Goal: Task Accomplishment & Management: Manage account settings

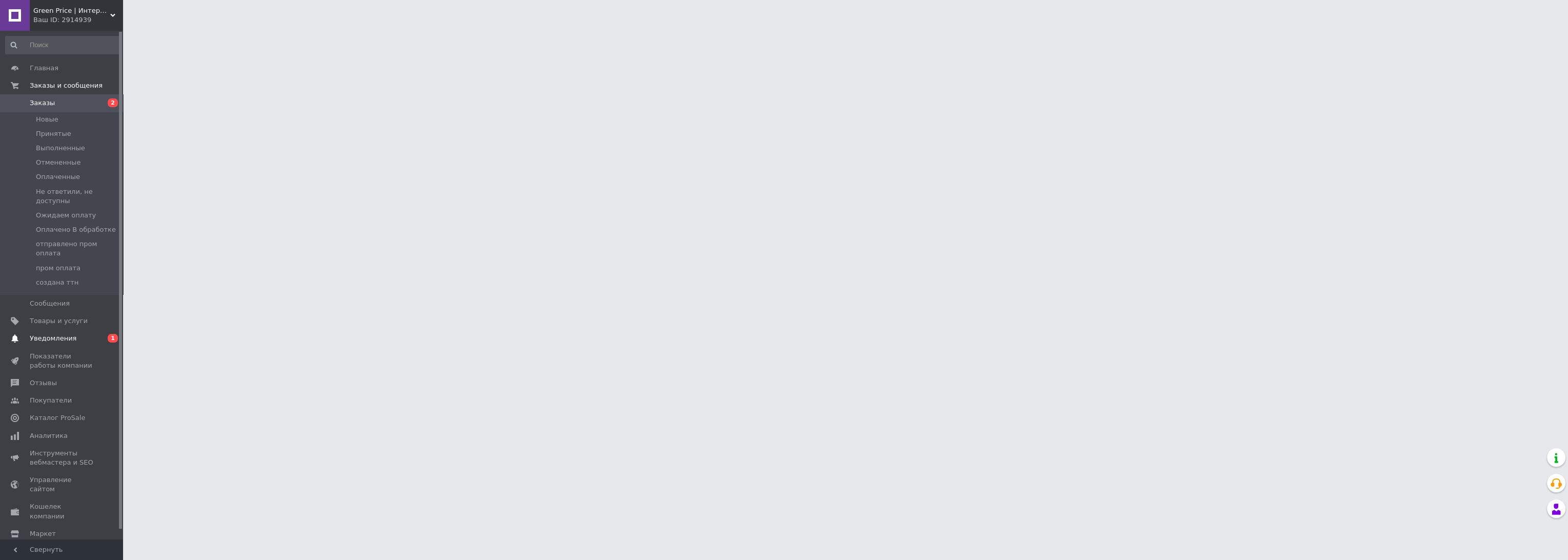
click at [58, 330] on link "Уведомления 0 1" at bounding box center [63, 338] width 126 height 17
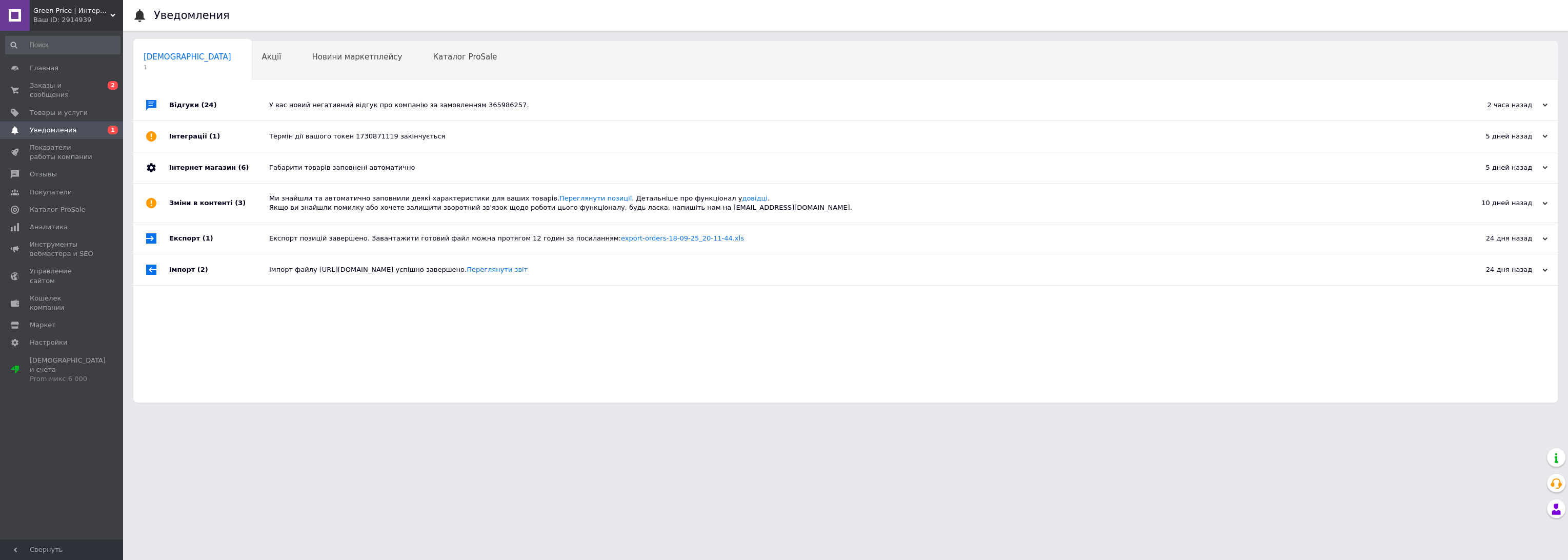
click at [416, 138] on div "Термін дії вашого токен 1730871119 закінчується" at bounding box center [857, 136] width 1176 height 9
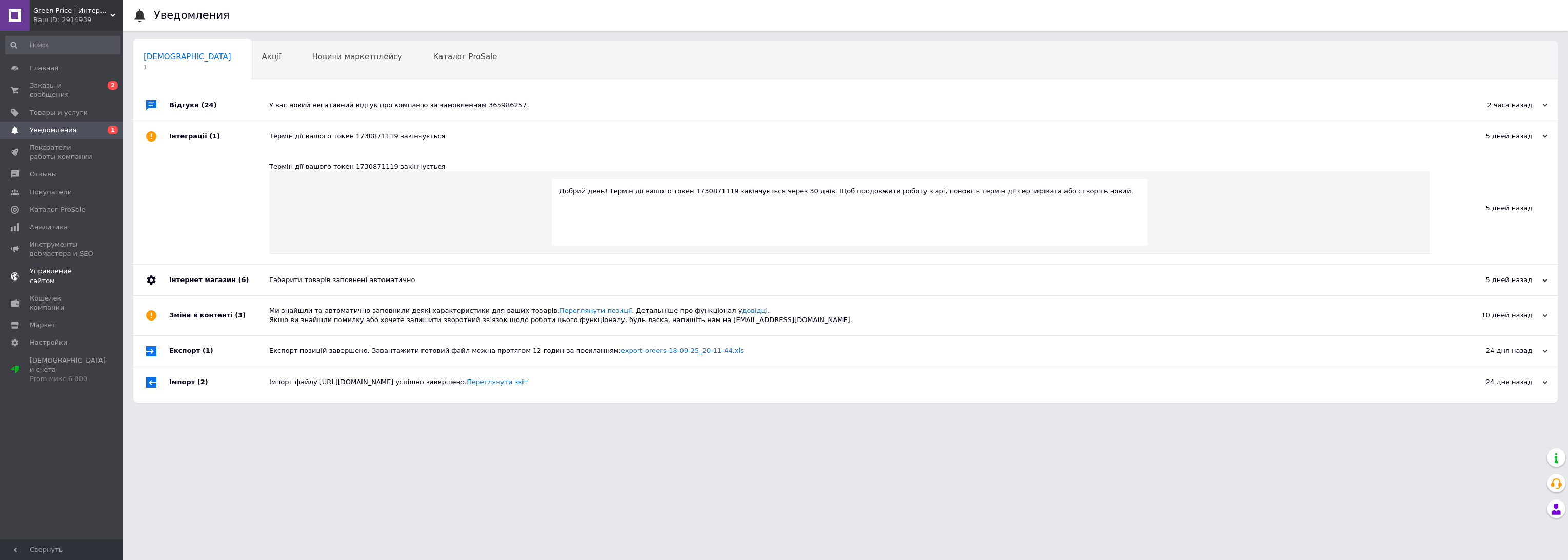
click at [40, 267] on span "Управление сайтом" at bounding box center [62, 276] width 65 height 19
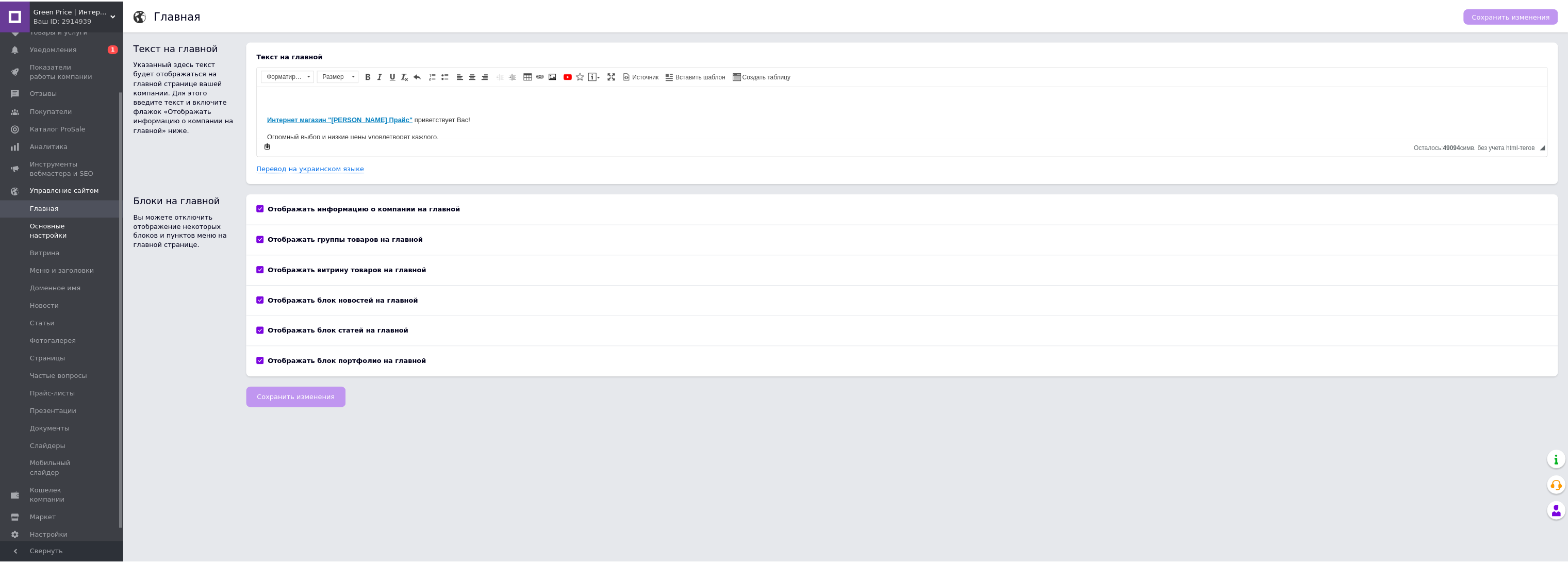
scroll to position [83, 0]
click at [46, 223] on span "Основные настройки" at bounding box center [63, 230] width 66 height 19
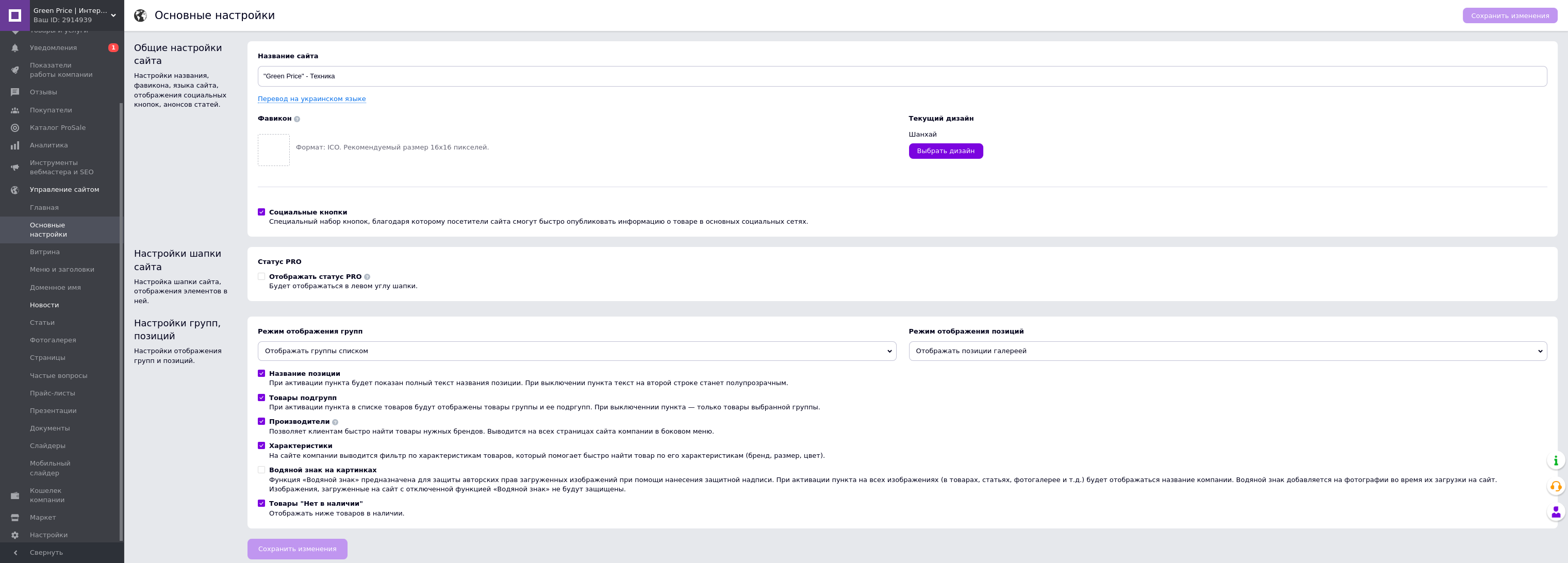
scroll to position [1, 0]
click at [58, 530] on span "Настройки" at bounding box center [49, 535] width 38 height 9
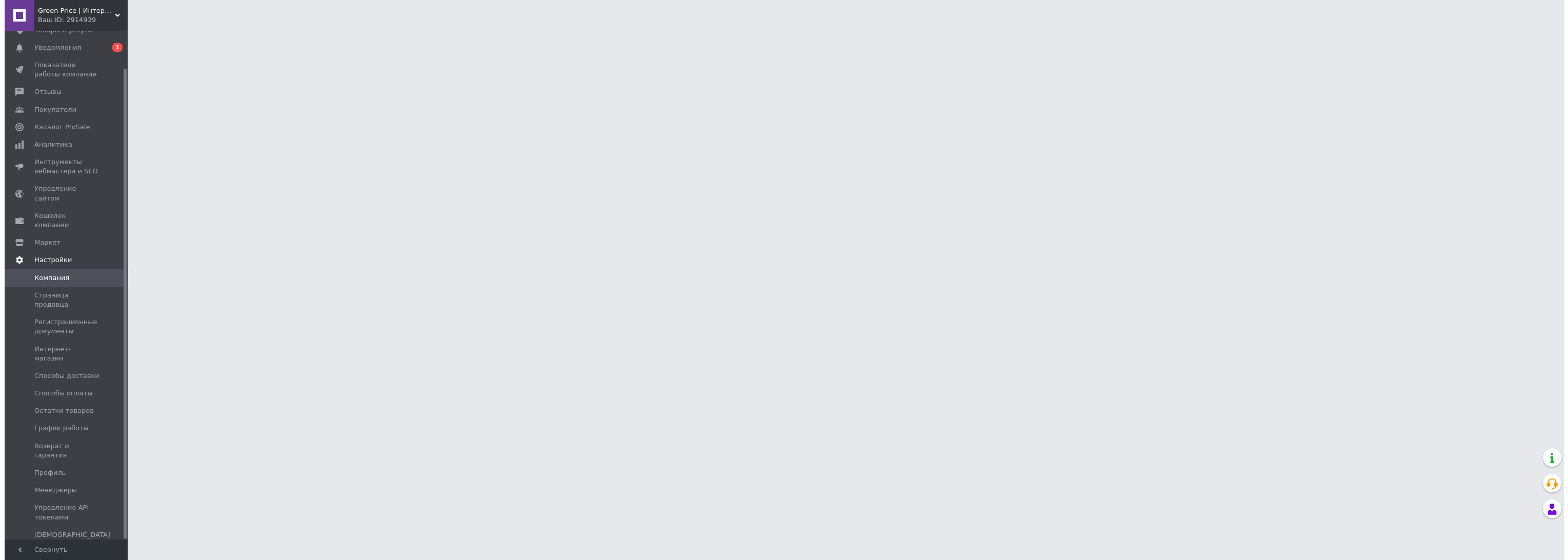
scroll to position [40, 0]
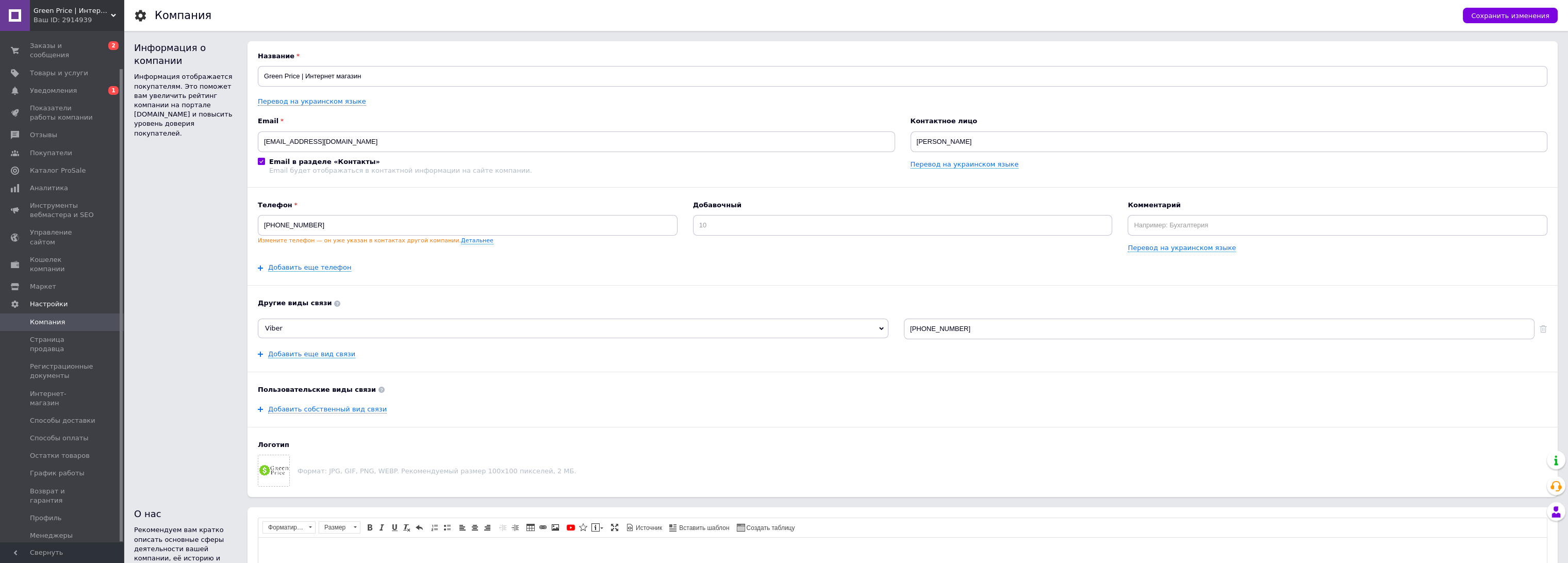
click at [60, 549] on span "Управление API-токенами" at bounding box center [63, 558] width 66 height 19
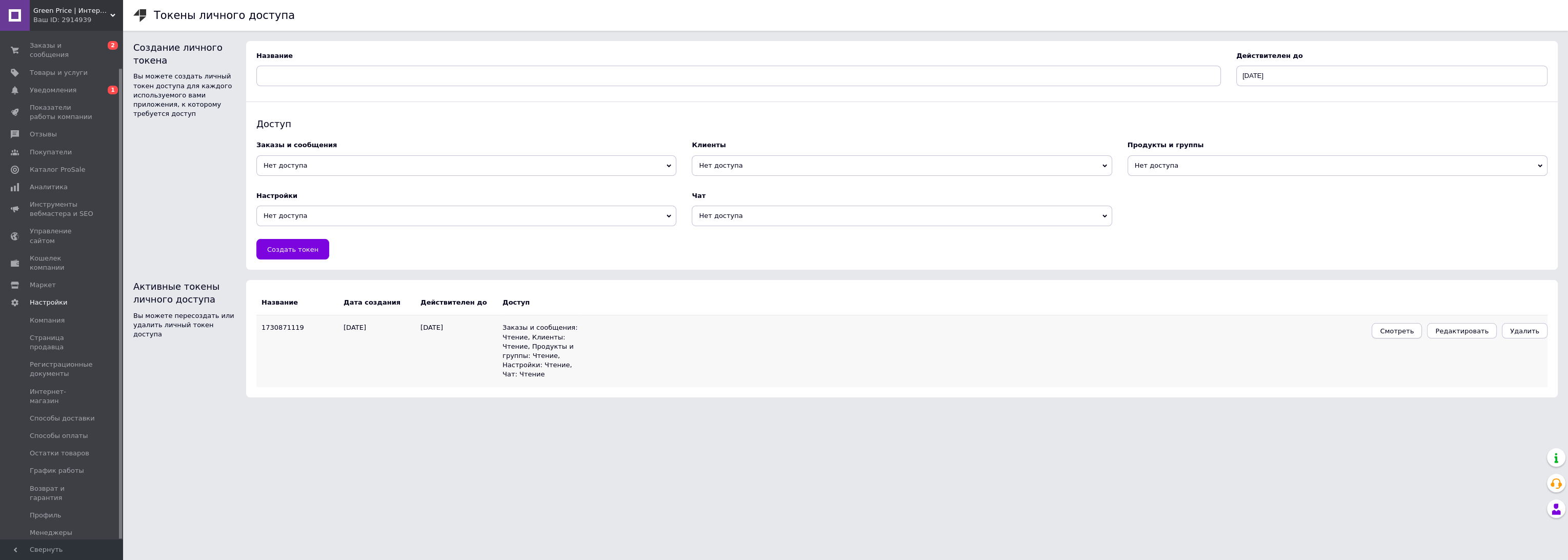
click at [1402, 329] on span "Смотреть" at bounding box center [1397, 331] width 34 height 7
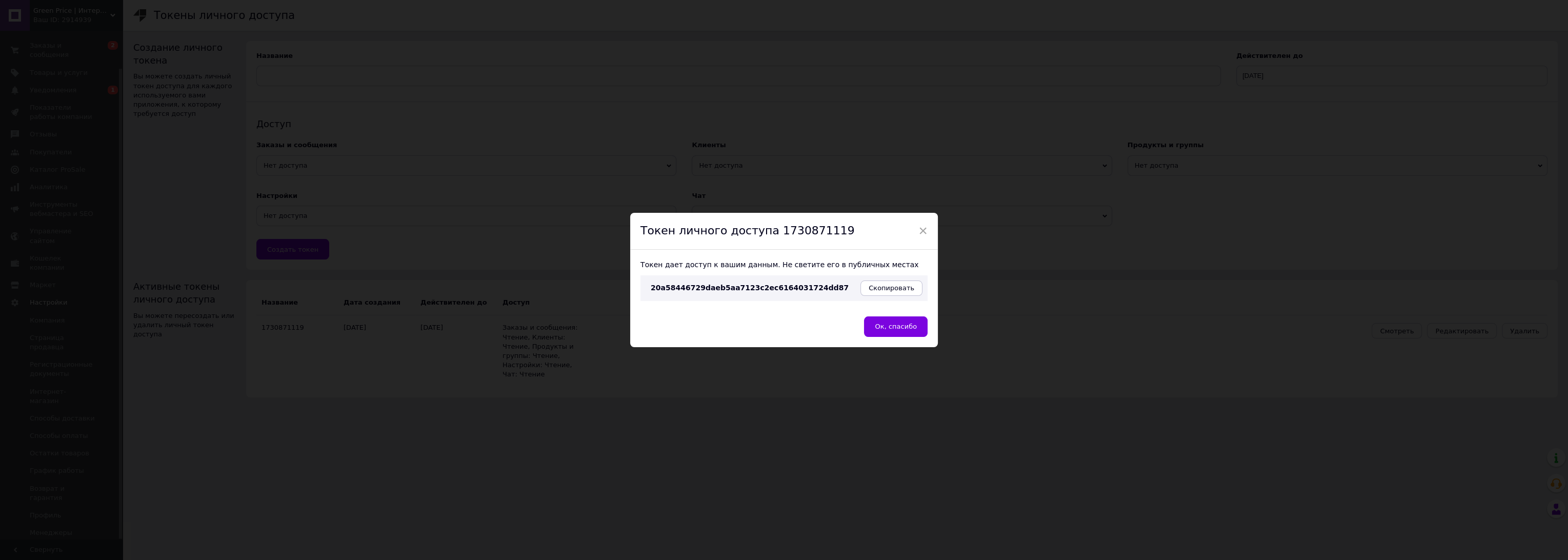
click at [1169, 260] on div "× Токен личного доступа 1730871119 Токен дает доступ к вашим данным. Не светите…" at bounding box center [784, 280] width 1568 height 560
click at [1456, 358] on div "× Токен личного доступа 1730871119 Токен дает доступ к вашим данным. Не светите…" at bounding box center [784, 280] width 1568 height 560
click at [923, 230] on span "×" at bounding box center [923, 230] width 9 height 17
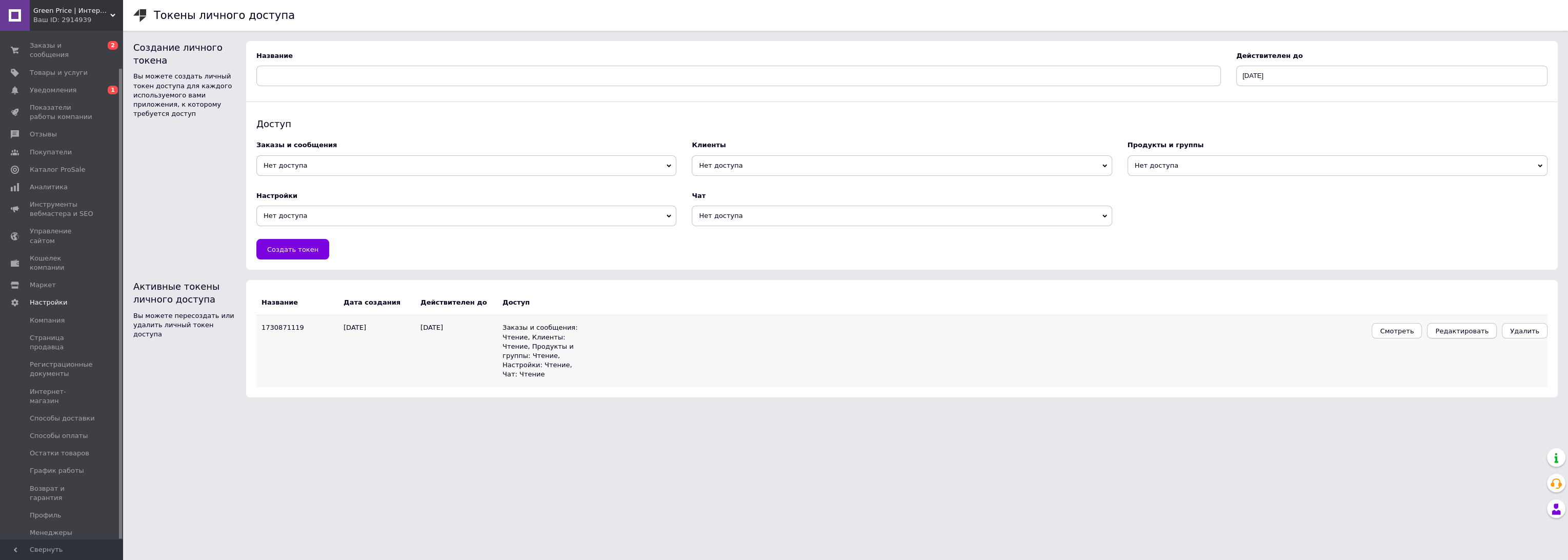
click at [1452, 328] on span "Редактировать" at bounding box center [1461, 331] width 54 height 7
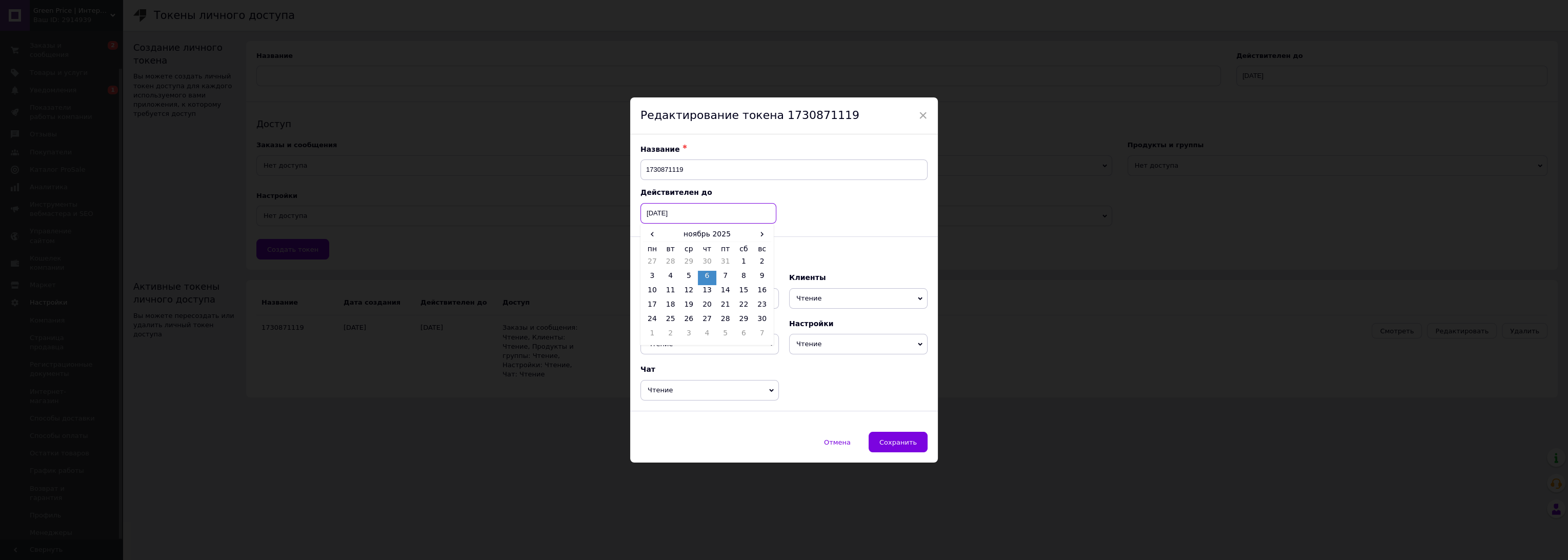
click at [703, 213] on input "[DATE]" at bounding box center [708, 213] width 136 height 21
drag, startPoint x: 682, startPoint y: 212, endPoint x: 673, endPoint y: 209, distance: 9.5
click at [673, 209] on input "[DATE]" at bounding box center [708, 213] width 136 height 21
click at [757, 236] on span "›" at bounding box center [762, 234] width 19 height 15
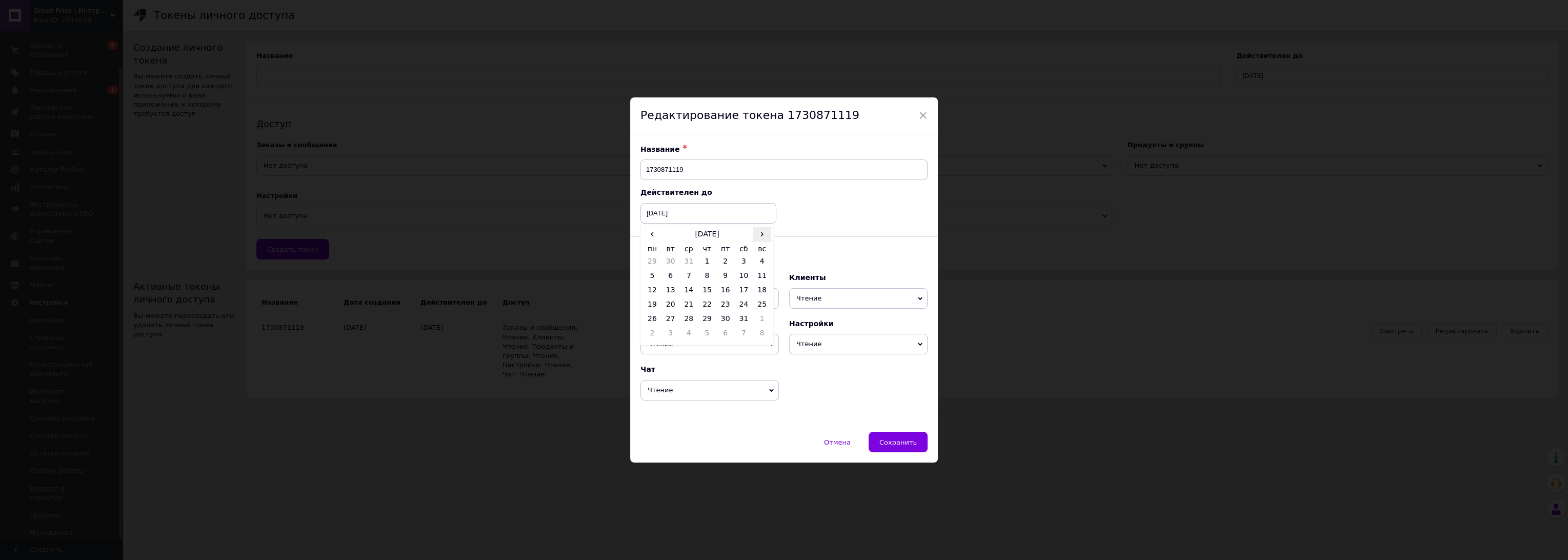
click at [757, 236] on span "›" at bounding box center [762, 234] width 19 height 15
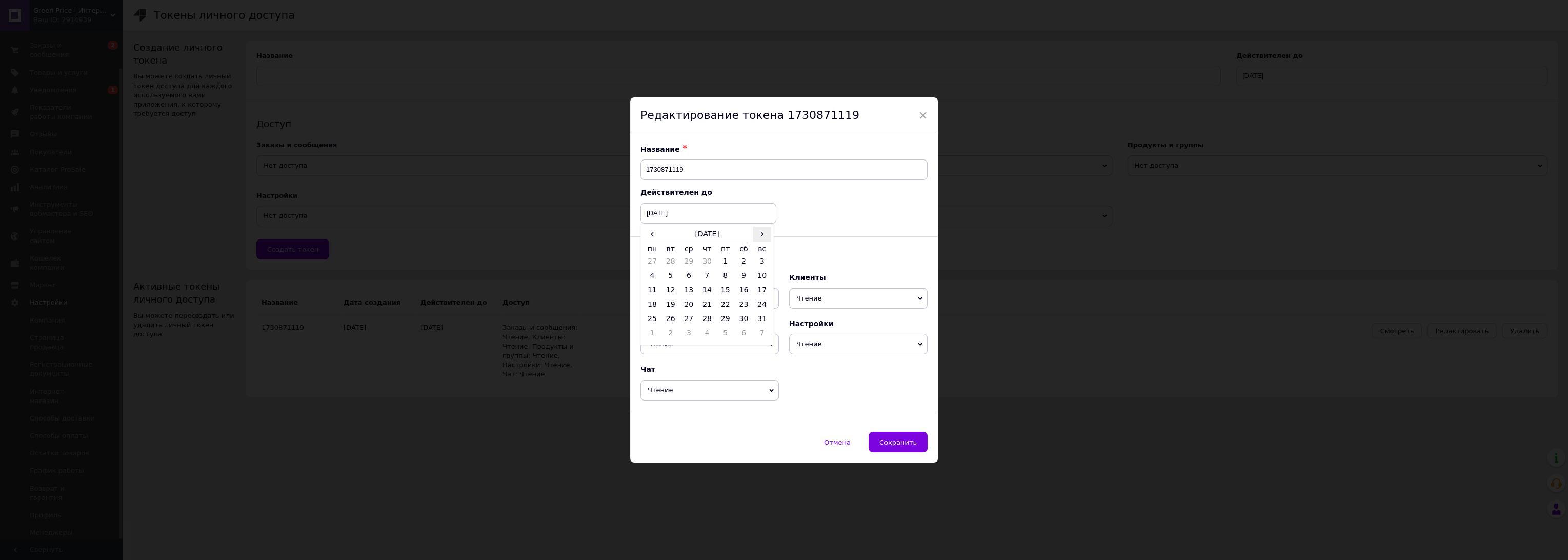
click at [757, 236] on span "›" at bounding box center [762, 234] width 19 height 15
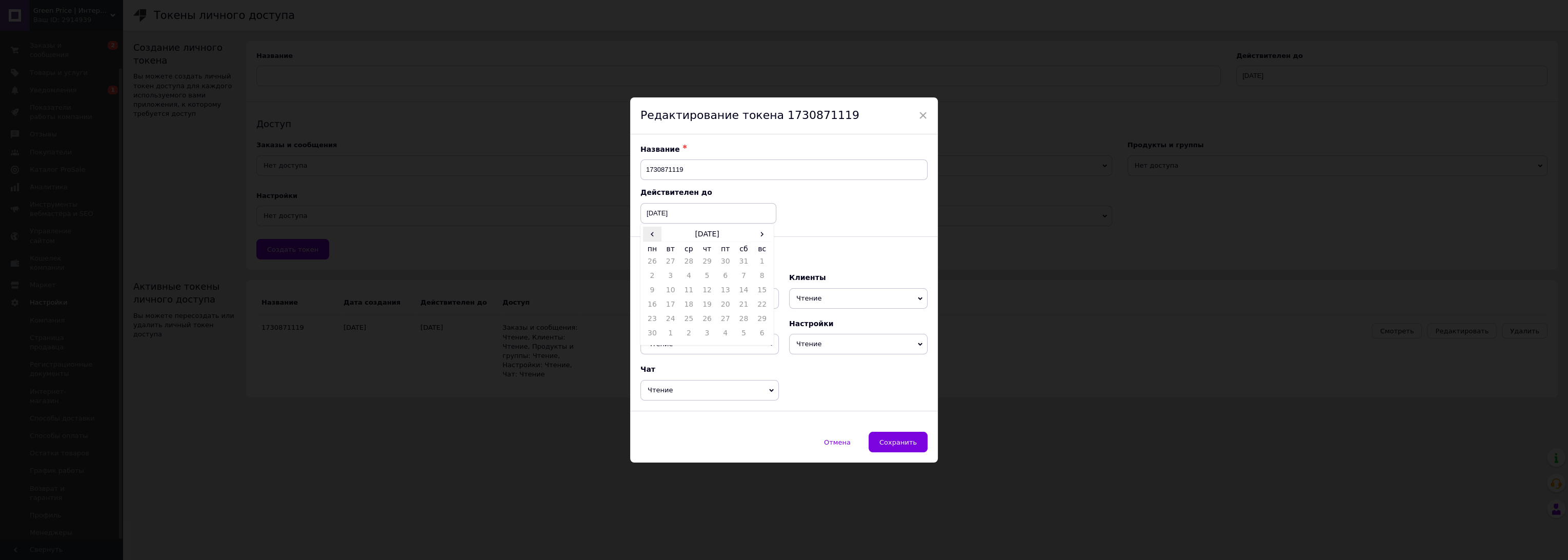
click at [650, 233] on span "‹" at bounding box center [652, 234] width 19 height 15
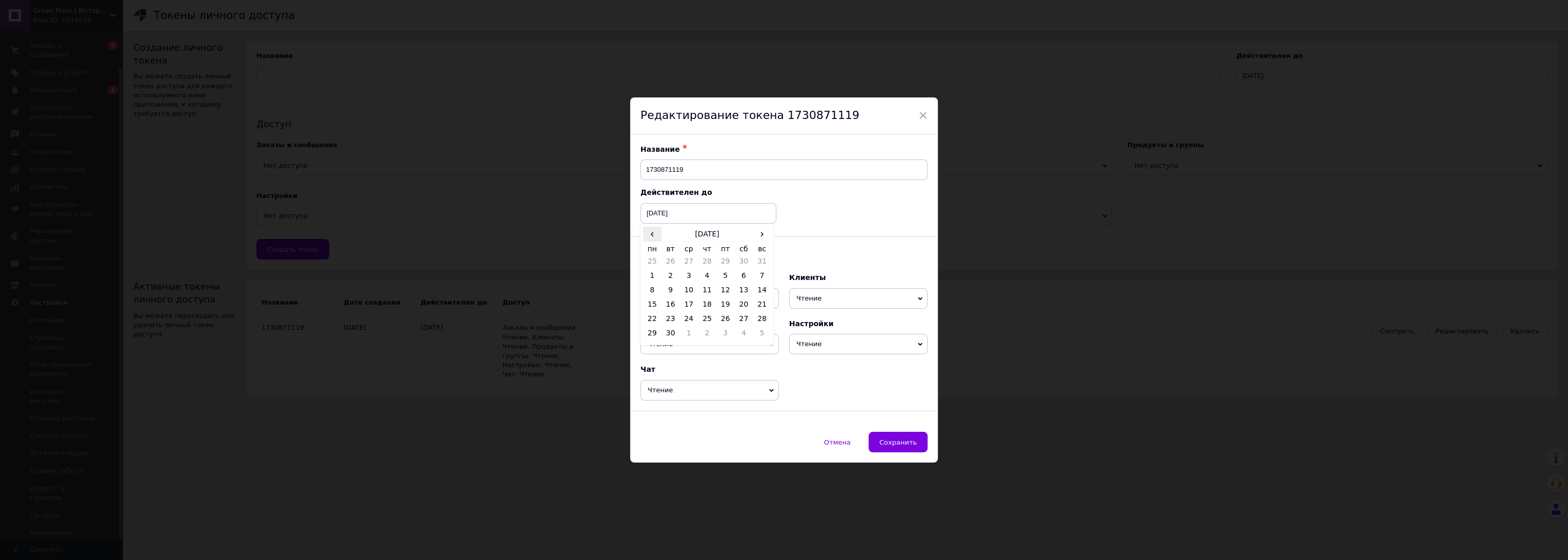
click at [650, 233] on span "‹" at bounding box center [652, 234] width 19 height 15
click at [762, 236] on span "›" at bounding box center [762, 234] width 19 height 15
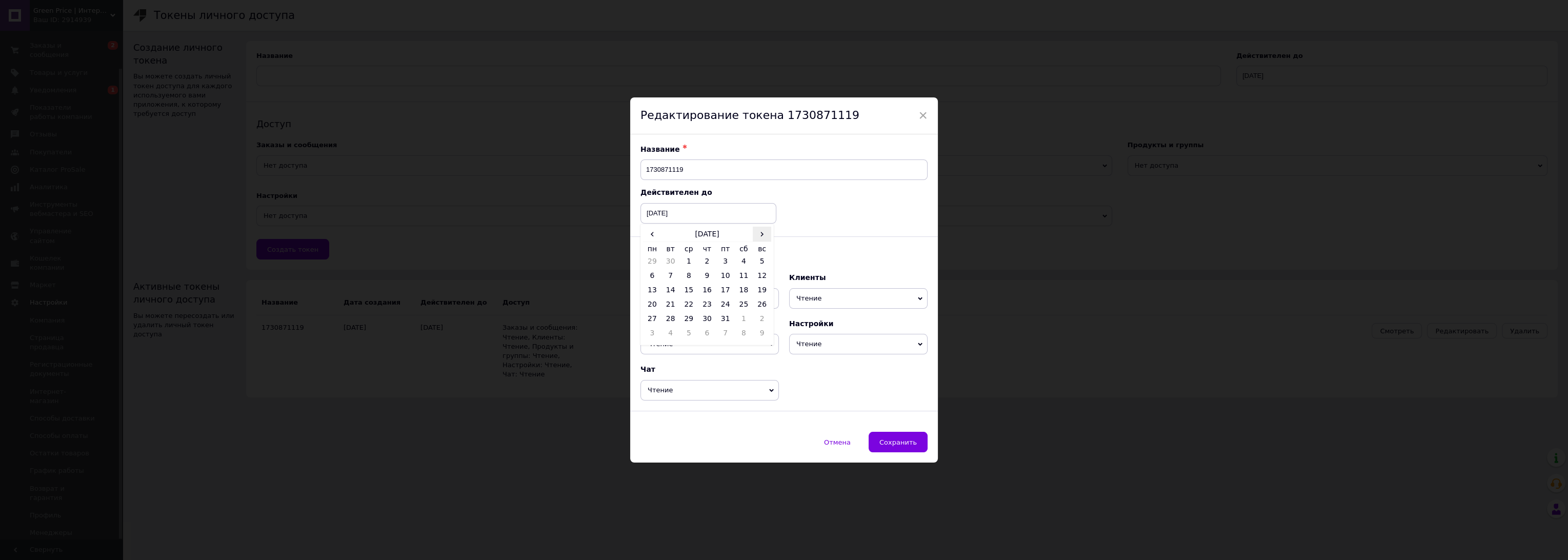
click at [762, 236] on span "›" at bounding box center [762, 234] width 19 height 15
click at [761, 236] on span "›" at bounding box center [762, 234] width 19 height 15
click at [653, 289] on td "12" at bounding box center [652, 292] width 19 height 14
type input "[DATE]"
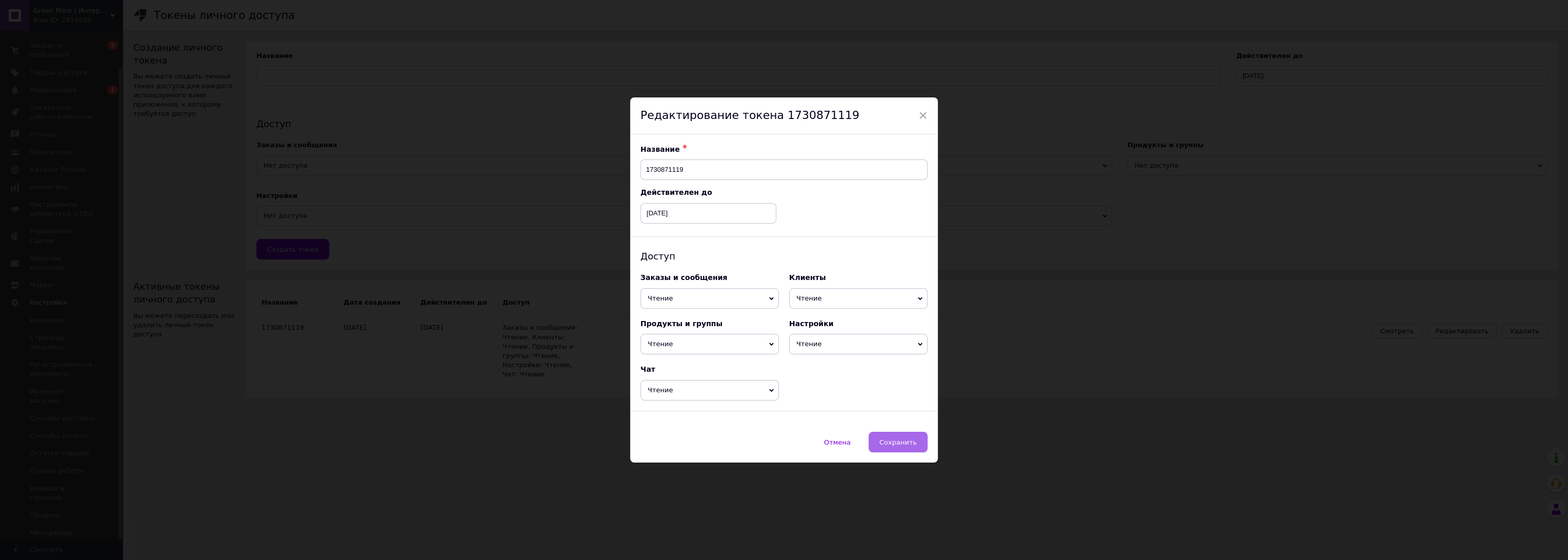
click at [908, 442] on span "Сохранить" at bounding box center [898, 442] width 37 height 7
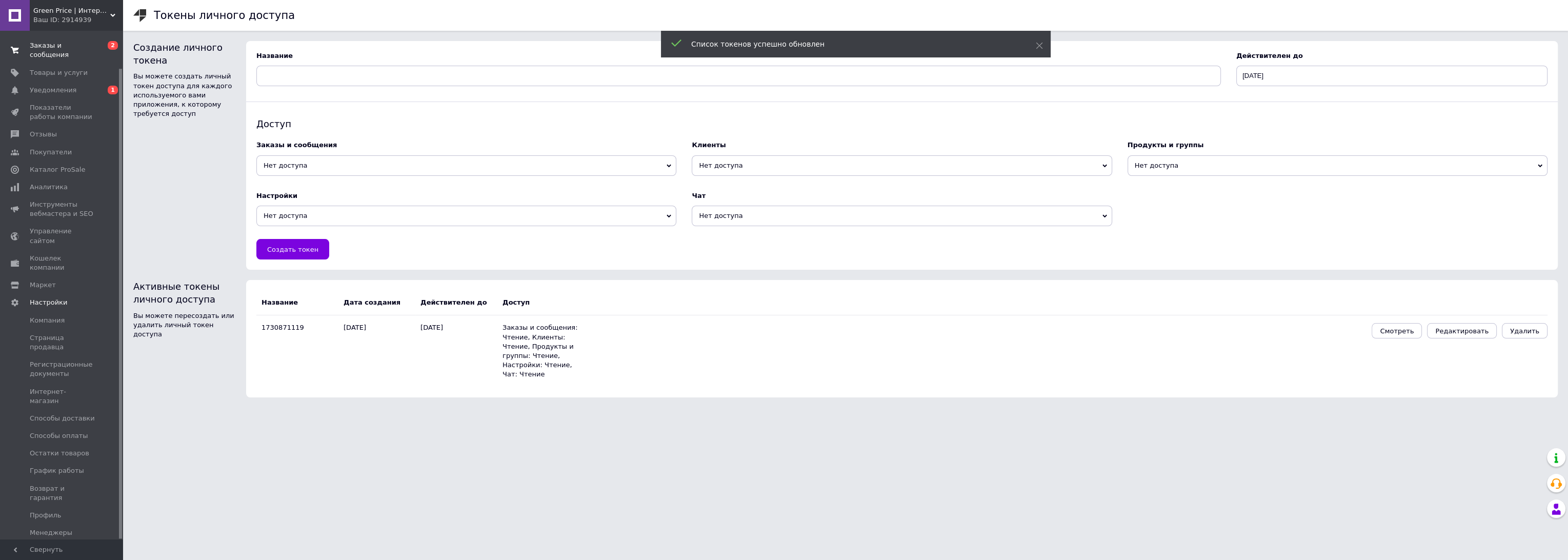
click at [44, 49] on span "Заказы и сообщения" at bounding box center [62, 50] width 65 height 19
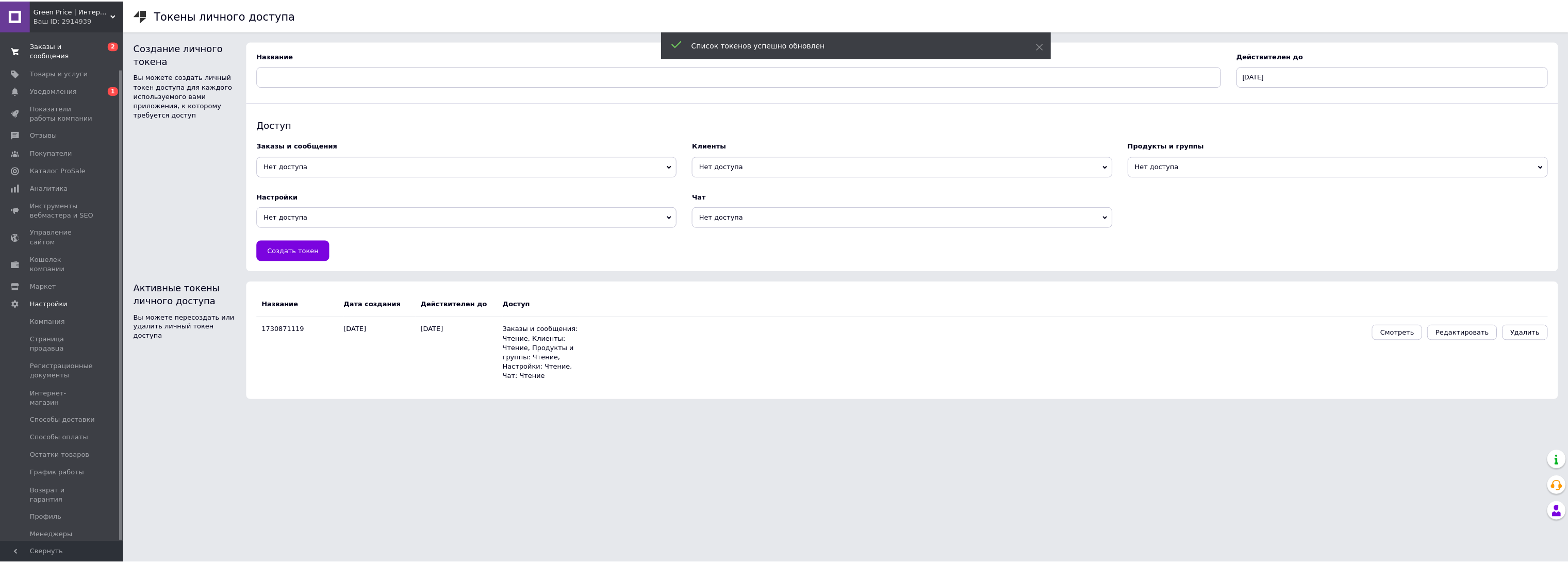
scroll to position [10, 0]
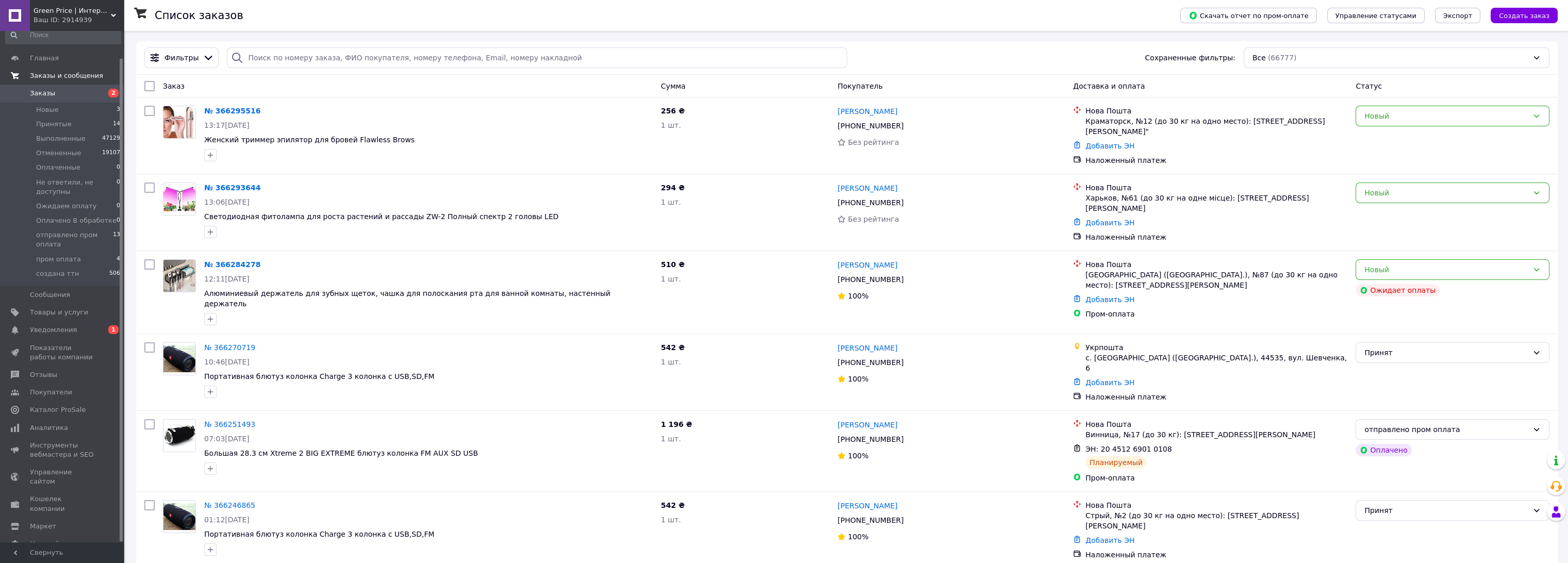
scroll to position [29, 0]
